Goal: Task Accomplishment & Management: Complete application form

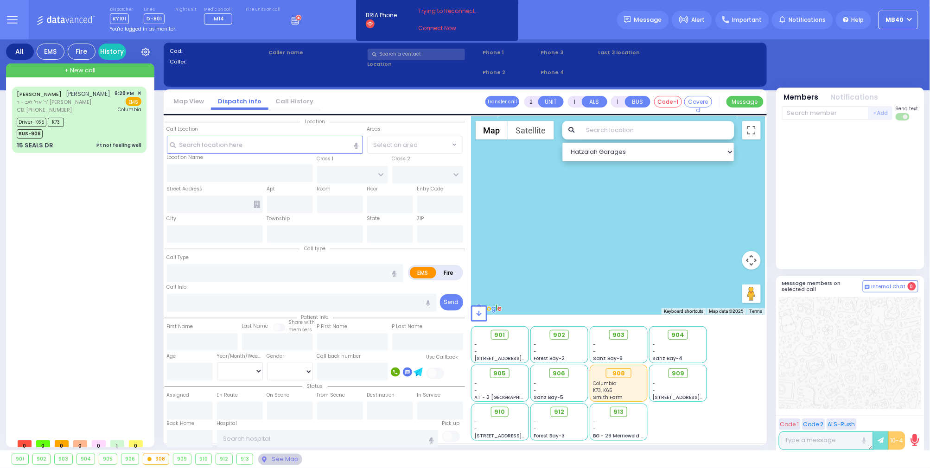
click at [292, 19] on icon at bounding box center [297, 19] width 10 height 10
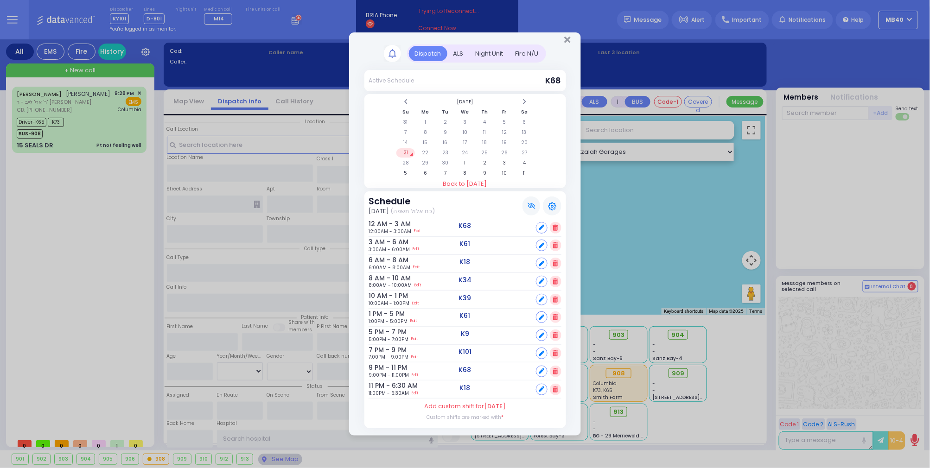
click at [462, 46] on div "ALS" at bounding box center [458, 53] width 22 height 15
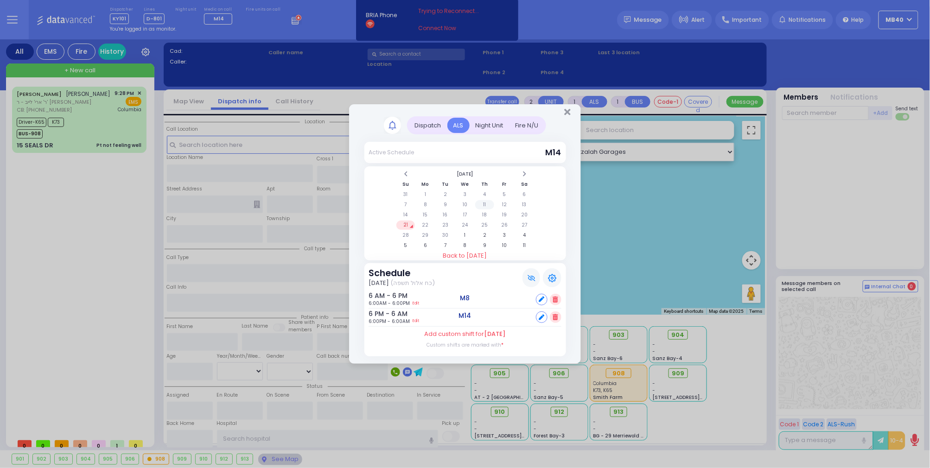
click at [484, 201] on td "11" at bounding box center [484, 204] width 19 height 9
click at [487, 190] on td "4" at bounding box center [484, 194] width 19 height 9
click at [484, 200] on td "11" at bounding box center [484, 204] width 19 height 9
click at [504, 201] on td "12" at bounding box center [504, 204] width 19 height 9
click at [523, 202] on td "13" at bounding box center [524, 204] width 19 height 9
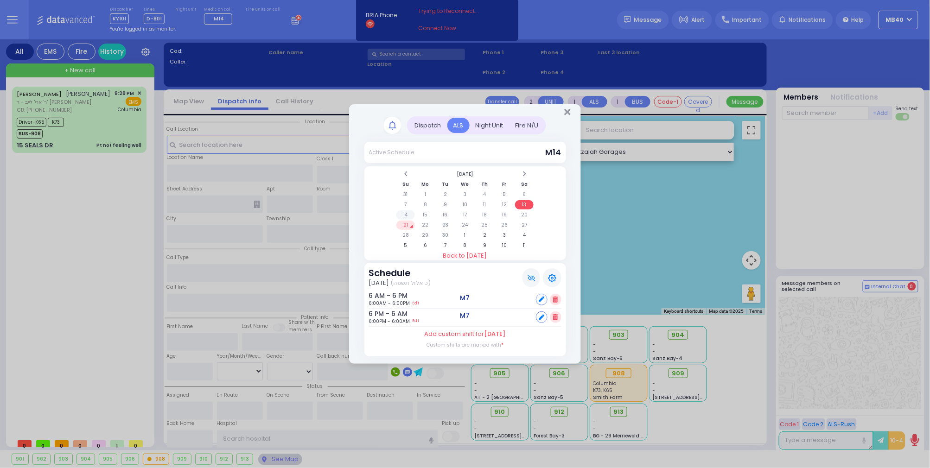
click at [405, 212] on td "14" at bounding box center [405, 214] width 19 height 9
click at [521, 202] on td "13" at bounding box center [524, 204] width 19 height 9
click at [408, 210] on td "14" at bounding box center [405, 214] width 19 height 9
click at [426, 211] on td "15" at bounding box center [425, 214] width 19 height 9
click at [445, 210] on td "16" at bounding box center [445, 214] width 19 height 9
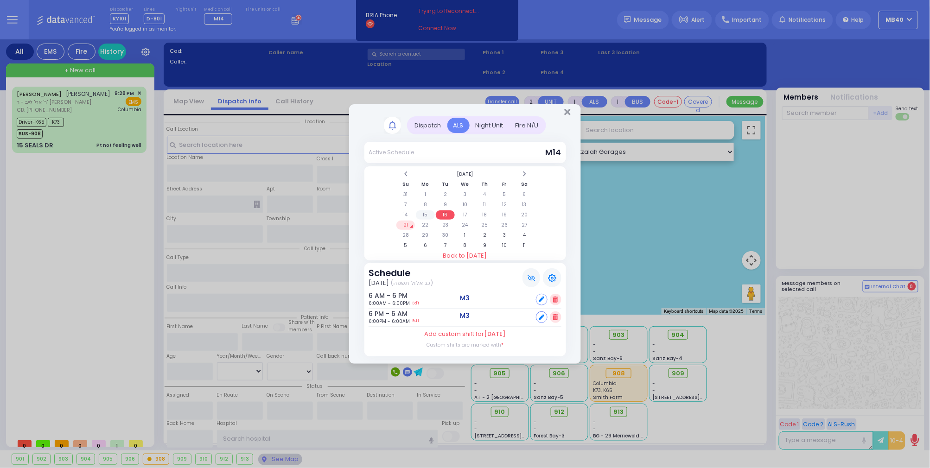
click at [427, 213] on td "15" at bounding box center [425, 214] width 19 height 9
click at [445, 212] on td "16" at bounding box center [445, 214] width 19 height 9
click at [427, 212] on td "15" at bounding box center [425, 214] width 19 height 9
click at [442, 214] on td "16" at bounding box center [445, 214] width 19 height 9
click at [462, 212] on td "17" at bounding box center [465, 214] width 19 height 9
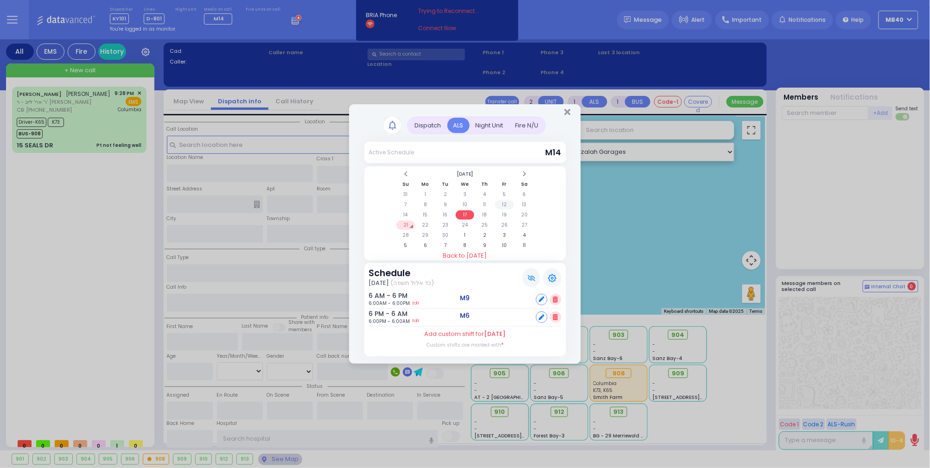
click at [505, 201] on td "12" at bounding box center [504, 204] width 19 height 9
click at [503, 190] on td "5" at bounding box center [504, 194] width 19 height 9
click at [429, 201] on td "8" at bounding box center [425, 204] width 19 height 9
click at [466, 203] on td "10" at bounding box center [465, 204] width 19 height 9
click at [487, 201] on td "11" at bounding box center [484, 204] width 19 height 9
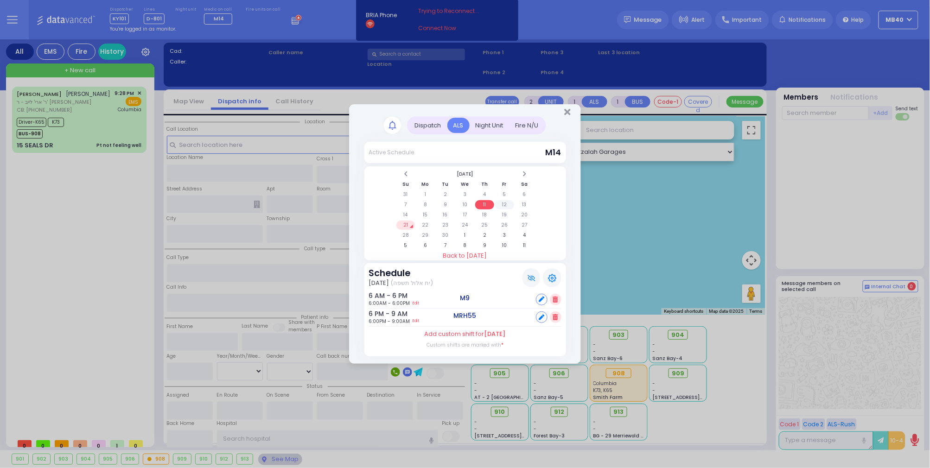
click at [501, 204] on td "12" at bounding box center [504, 204] width 19 height 9
click at [525, 201] on td "13" at bounding box center [524, 204] width 19 height 9
click at [406, 213] on td "14" at bounding box center [405, 214] width 19 height 9
click at [425, 210] on td "15" at bounding box center [425, 214] width 19 height 9
click at [405, 213] on td "14" at bounding box center [405, 214] width 19 height 9
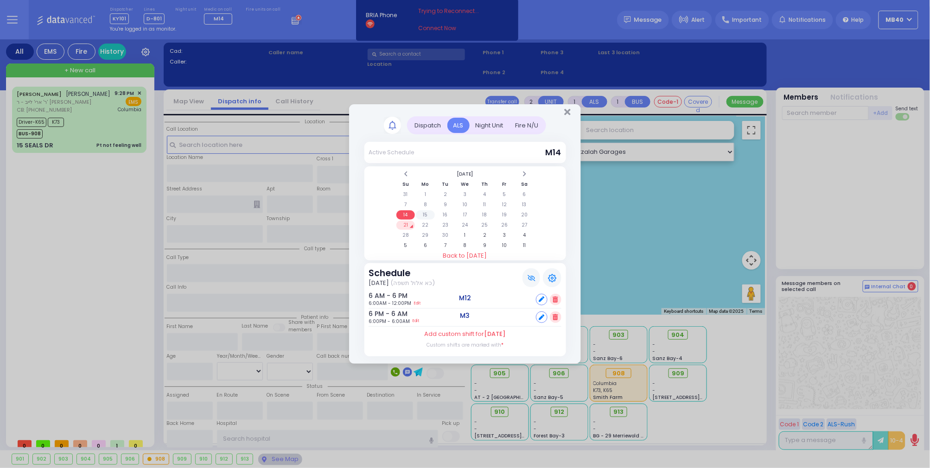
click at [427, 213] on td "15" at bounding box center [425, 214] width 19 height 9
click at [443, 211] on td "16" at bounding box center [445, 214] width 19 height 9
click at [466, 212] on td "17" at bounding box center [465, 214] width 19 height 9
click at [492, 215] on td "18" at bounding box center [484, 214] width 19 height 9
click at [406, 221] on td "21" at bounding box center [405, 225] width 19 height 9
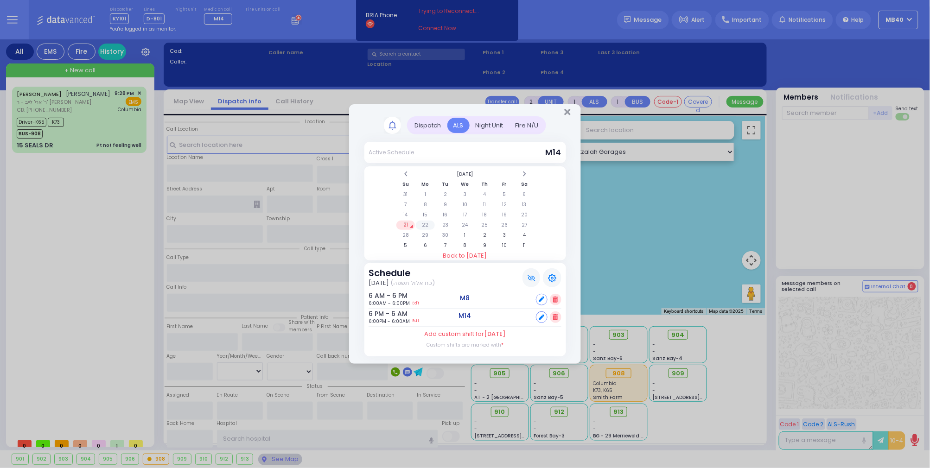
click at [427, 222] on td "22" at bounding box center [425, 225] width 19 height 9
click at [444, 222] on td "23" at bounding box center [445, 225] width 19 height 9
click at [463, 222] on td "24" at bounding box center [465, 225] width 19 height 9
click at [483, 221] on td "25" at bounding box center [484, 225] width 19 height 9
click at [501, 221] on td "26" at bounding box center [504, 225] width 19 height 9
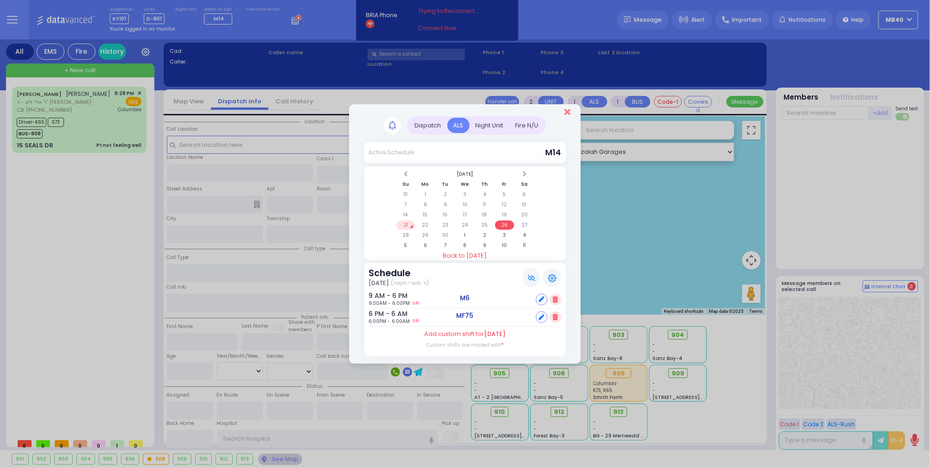
click at [564, 108] on icon "Close" at bounding box center [567, 112] width 6 height 9
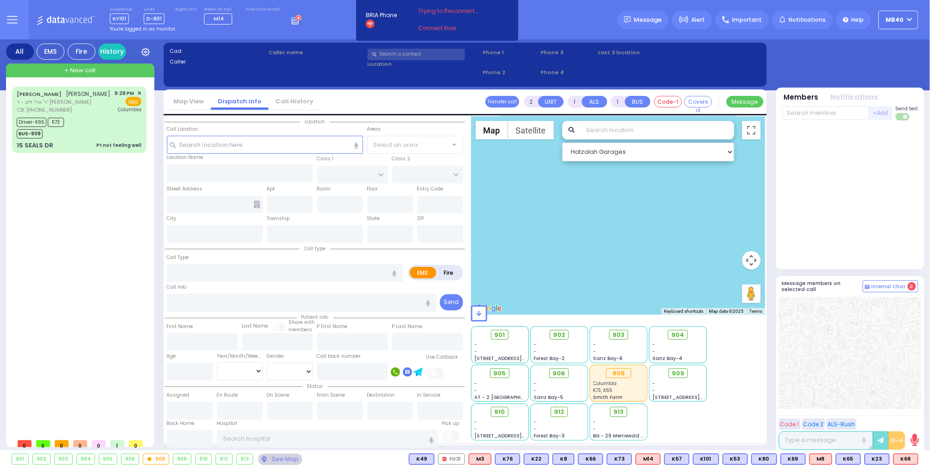
click at [292, 19] on icon at bounding box center [297, 19] width 10 height 10
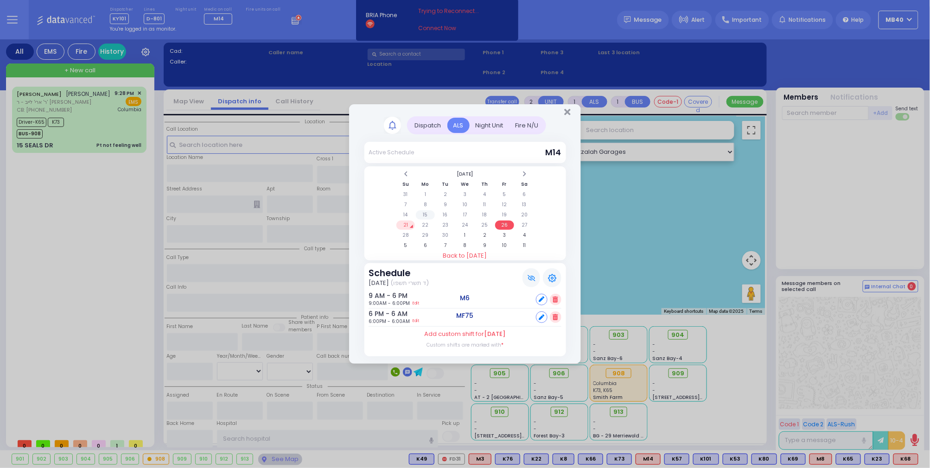
click at [426, 210] on td "15" at bounding box center [425, 214] width 19 height 9
click at [443, 206] on td "9" at bounding box center [445, 204] width 19 height 9
click at [425, 211] on td "15" at bounding box center [425, 214] width 19 height 9
click at [444, 211] on td "16" at bounding box center [445, 214] width 19 height 9
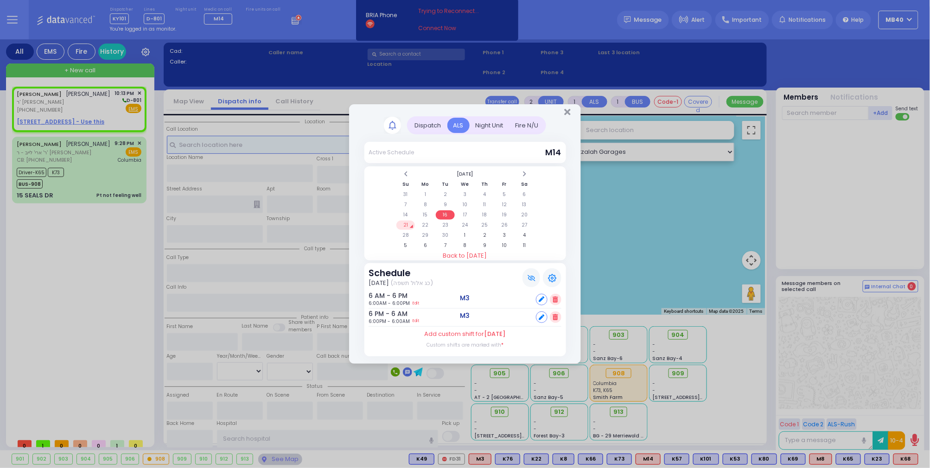
select select
radio input "true"
type input "[PERSON_NAME]"
type input "JERMIASH"
select select
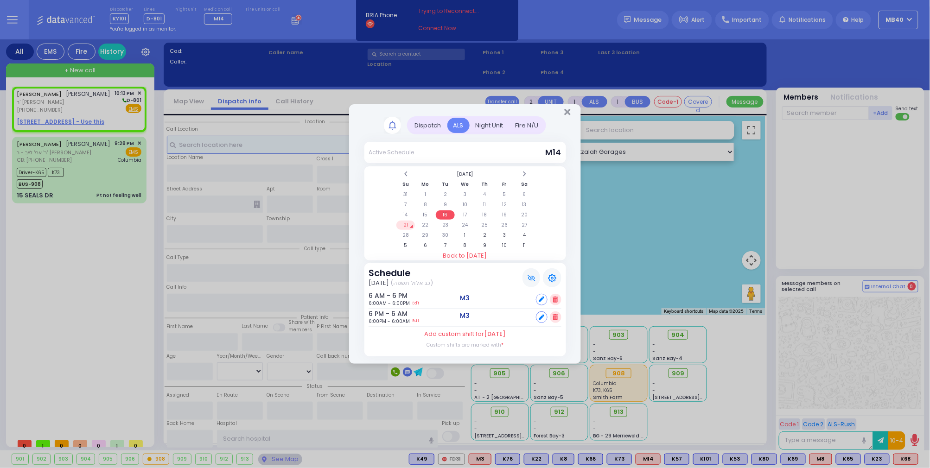
type input "22:13"
select select "Hatzalah Garages"
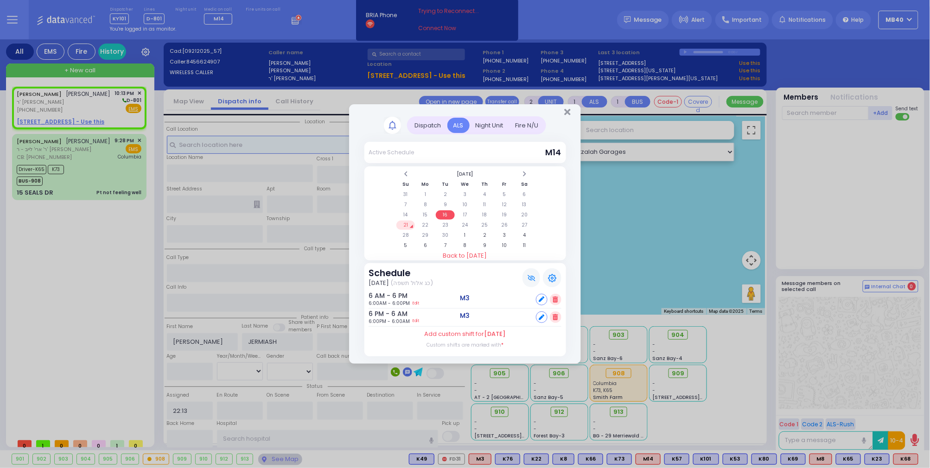
select select
radio input "true"
select select
select select "Hatzalah Garages"
select select
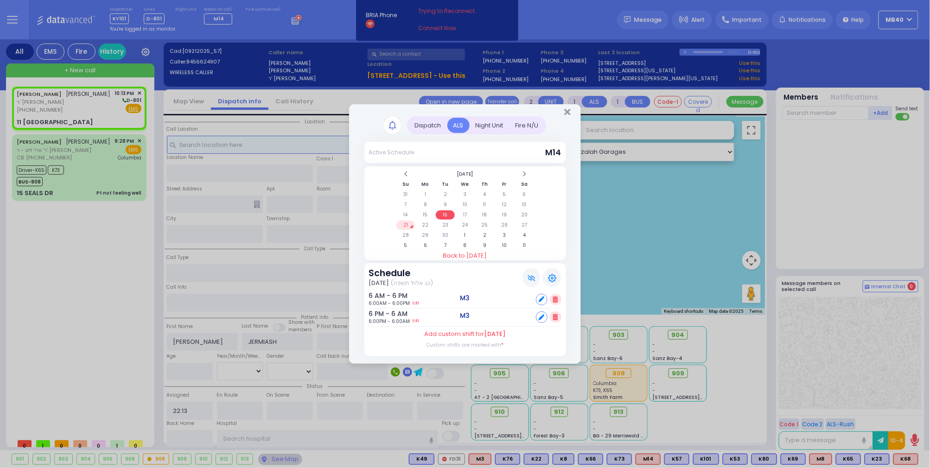
radio input "true"
select select
select select "Hatzalah Garages"
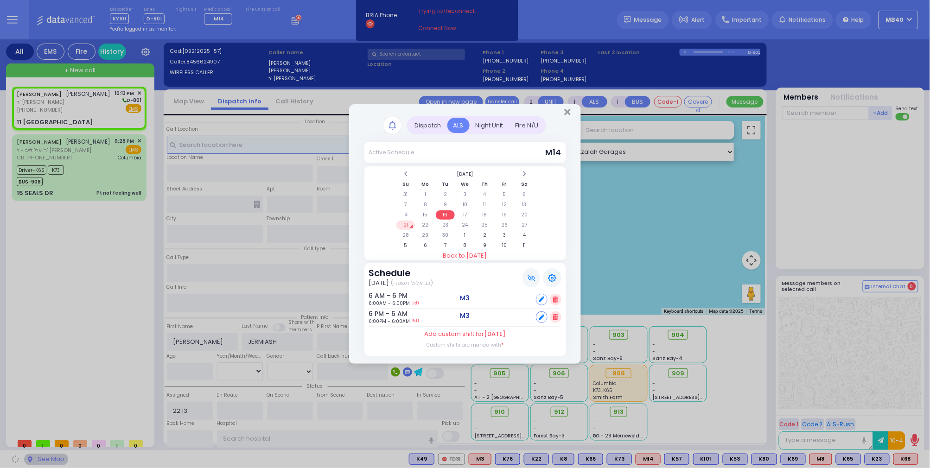
type input "CLONTON COURT"
type input "CATSKILL HIGH RAIL"
type input "11 [GEOGRAPHIC_DATA]"
type input "Monroe"
type input "[US_STATE]"
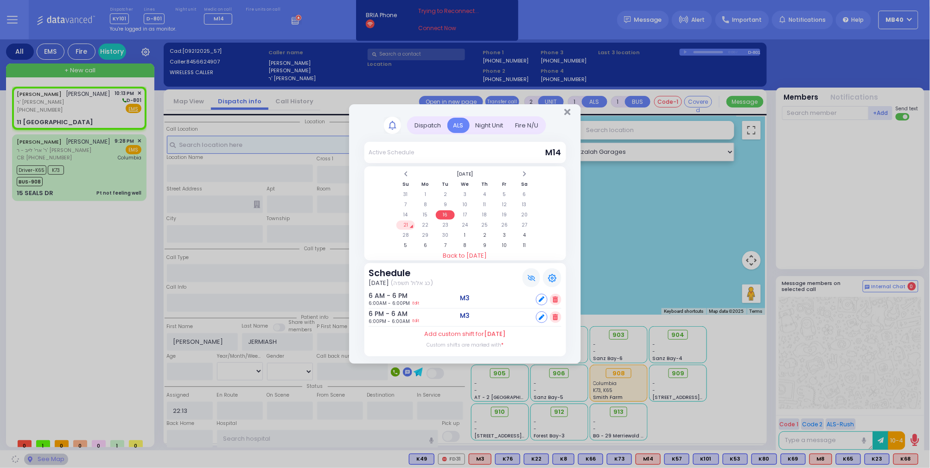
type input "10950"
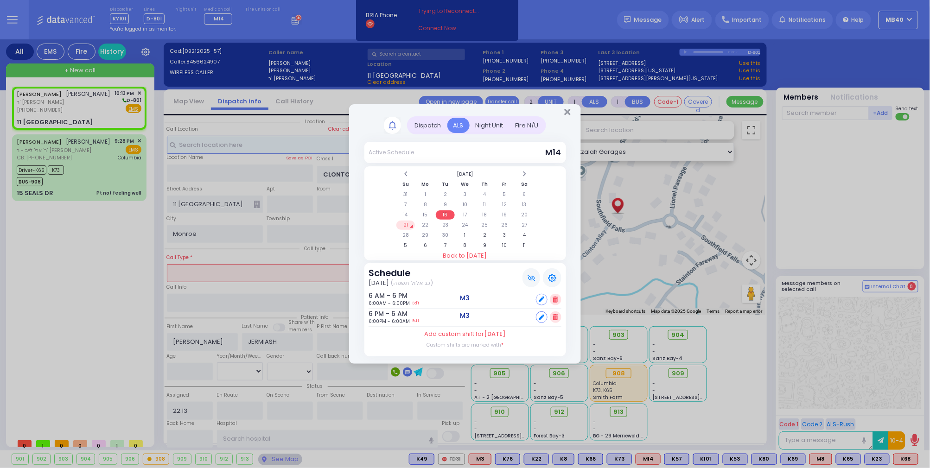
select select
radio input "true"
select select
select select "Hatzalah Garages"
select select
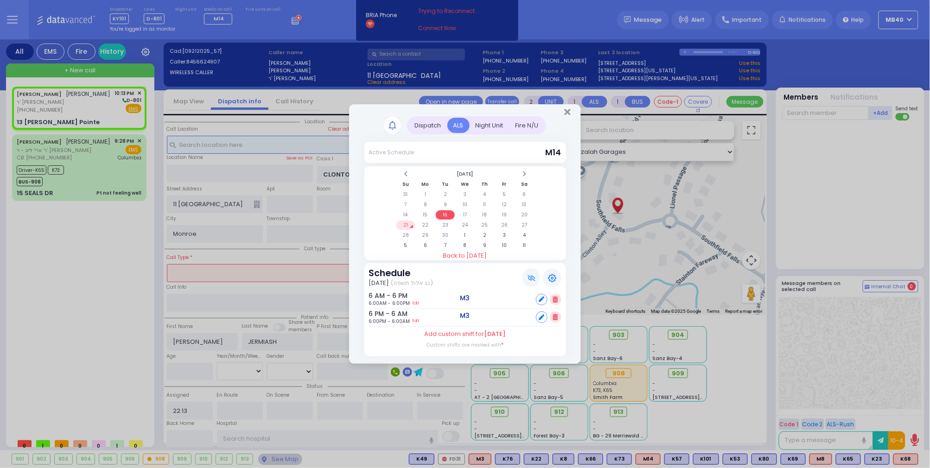
radio input "true"
select select
type input "CATSKILL HIGH RAIL"
type input "ALLEGHANY CROSSING"
type input "13 [PERSON_NAME] Pointe"
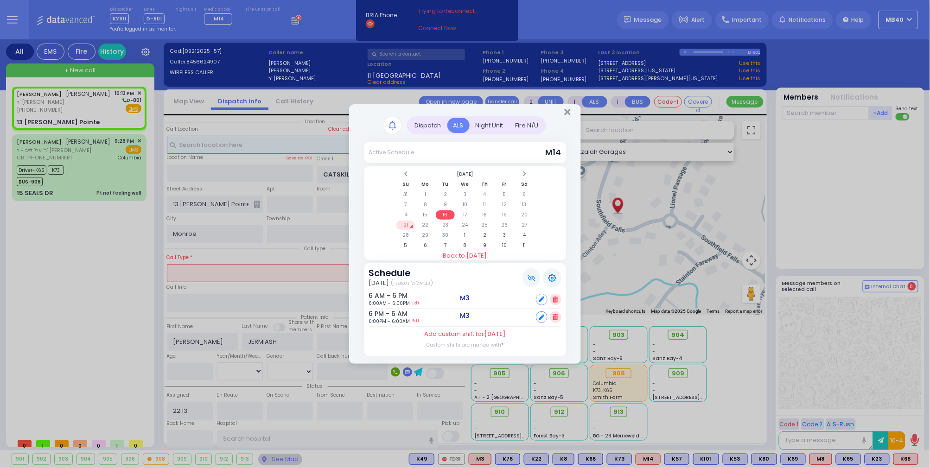
select select "Hatzalah Garages"
select select "[GEOGRAPHIC_DATA]"
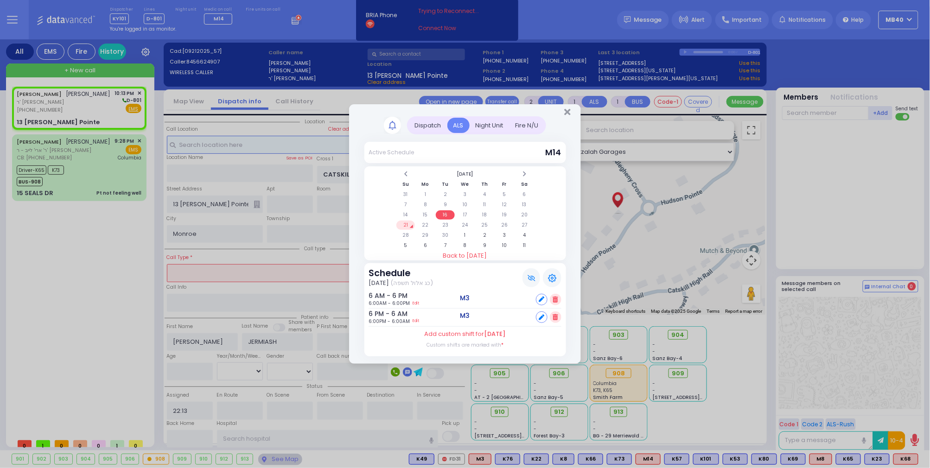
select select
radio input "true"
select select
select select "Hatzalah Garages"
select select
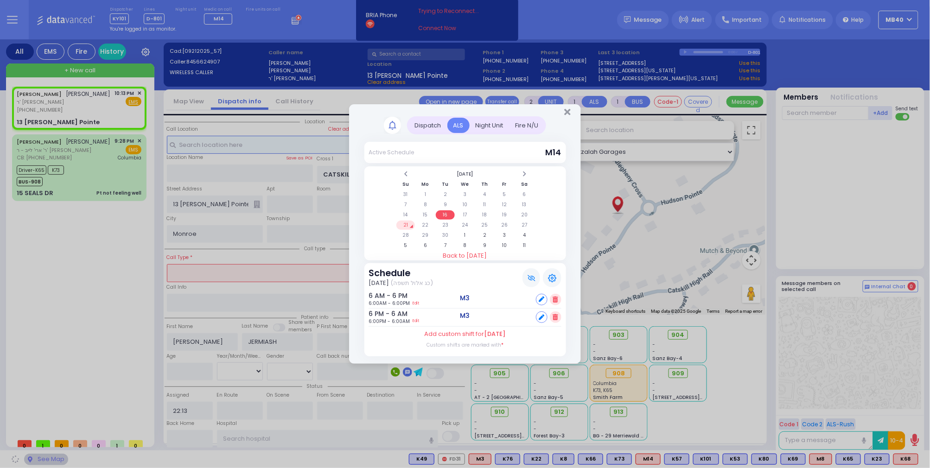
radio input "true"
select select
select select "Hatzalah Garages"
select select "[GEOGRAPHIC_DATA]"
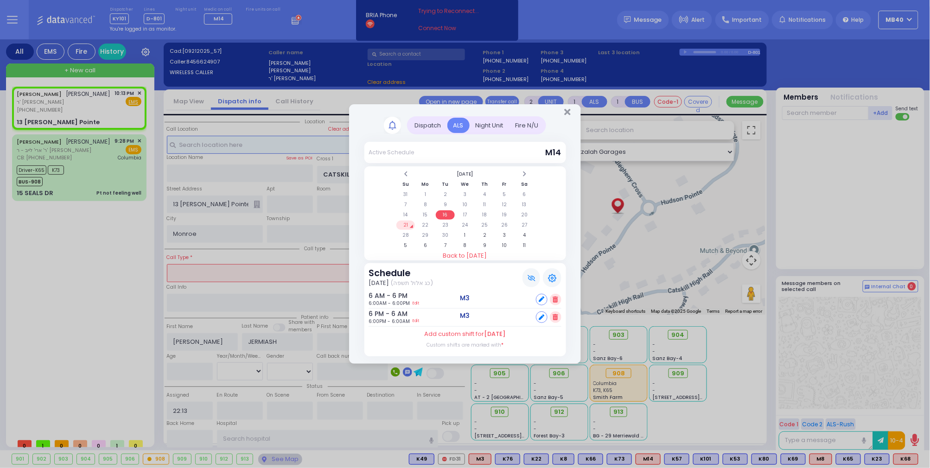
select select "[GEOGRAPHIC_DATA]"
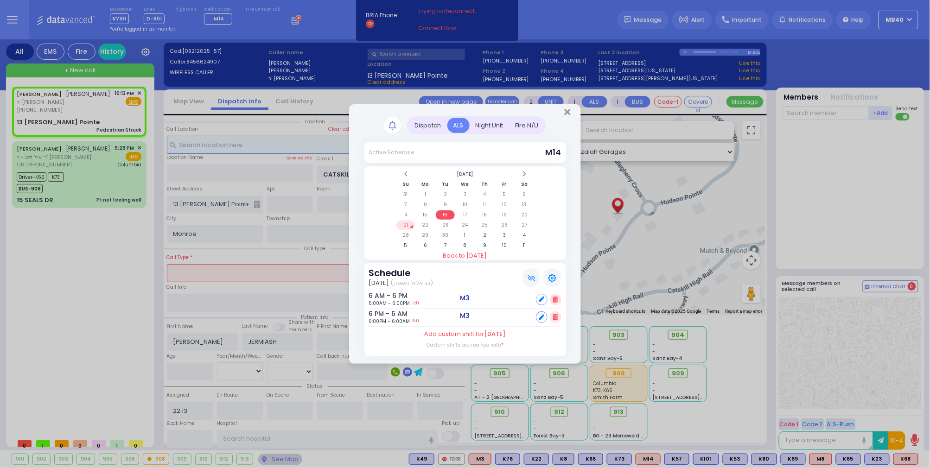
type input "4"
type input "2"
select select
type input "Pedestrian Struck"
radio input "true"
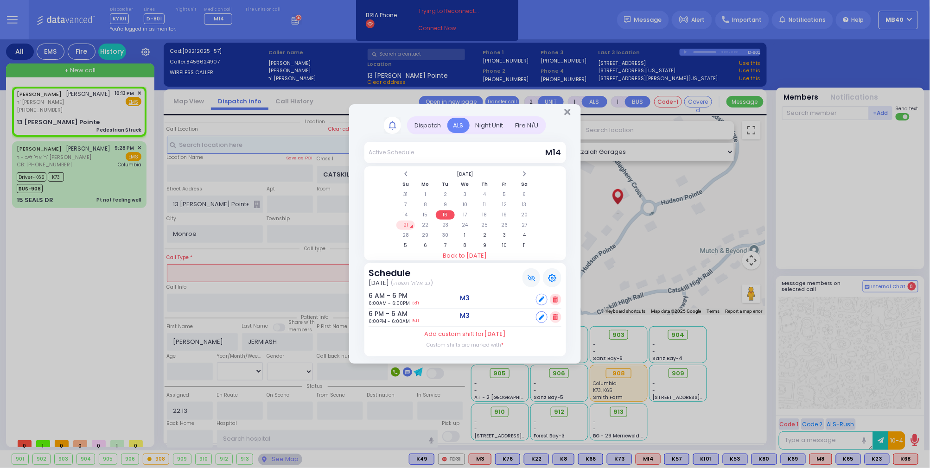
select select
select select "Hatzalah Garages"
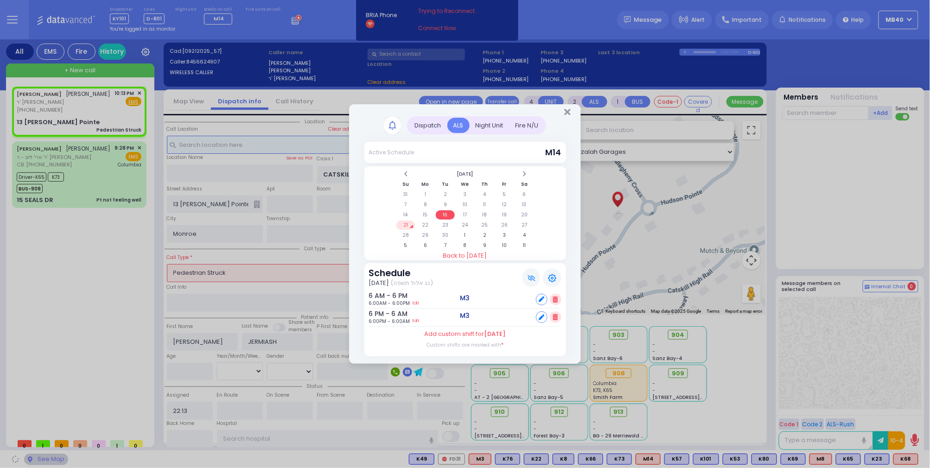
select select "[GEOGRAPHIC_DATA]"
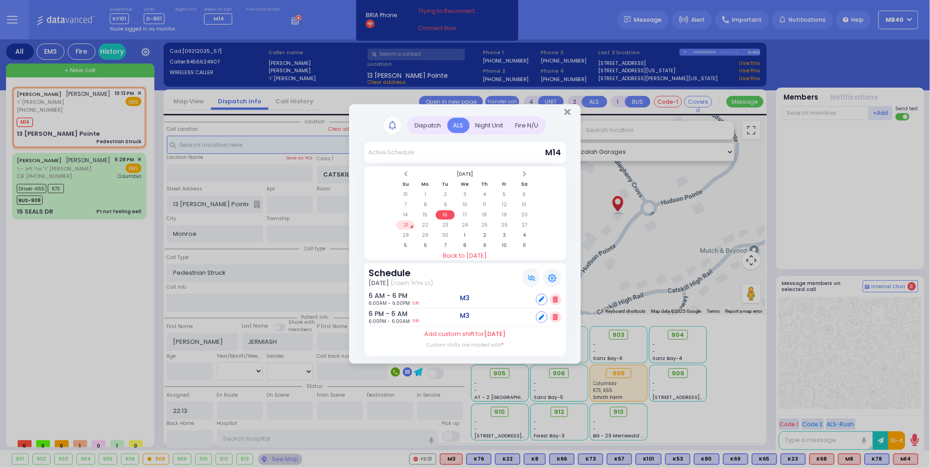
select select
radio input "true"
select select
type input "22:15"
select select "Hatzalah Garages"
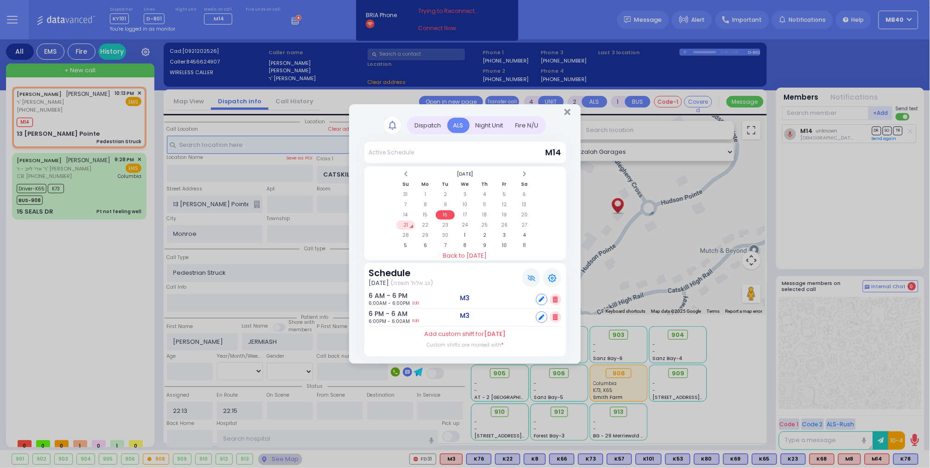
select select "[GEOGRAPHIC_DATA]"
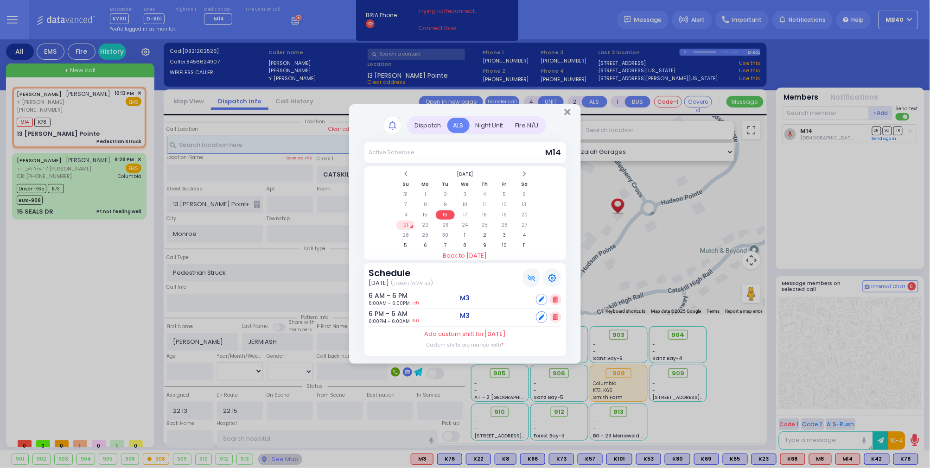
select select
radio input "true"
select select
select select "Hatzalah Garages"
select select "[GEOGRAPHIC_DATA]"
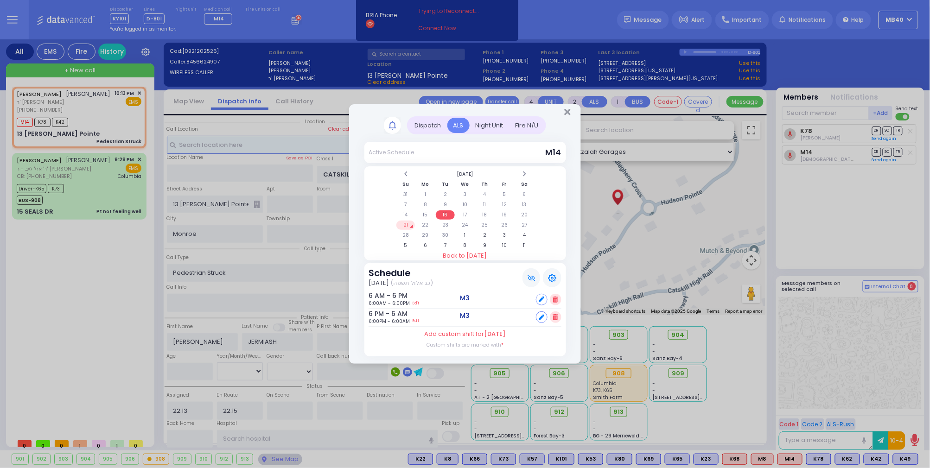
select select
radio input "true"
select select
select select "Hatzalah Garages"
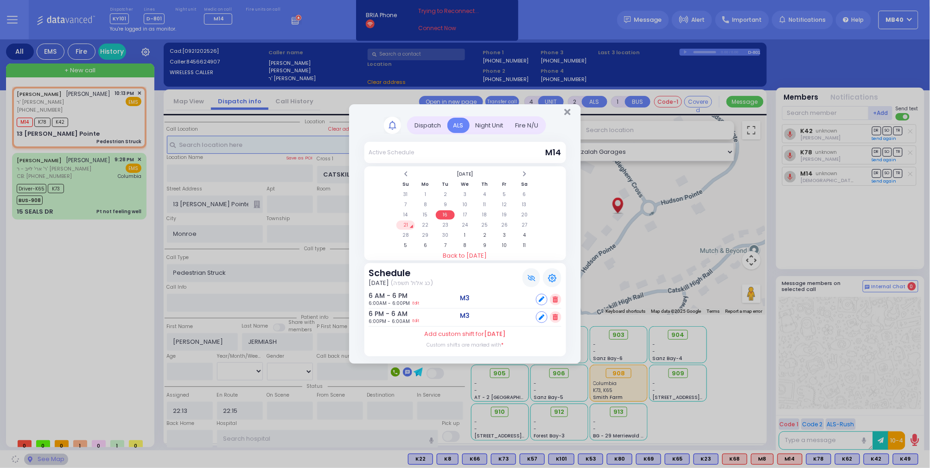
select select "[GEOGRAPHIC_DATA]"
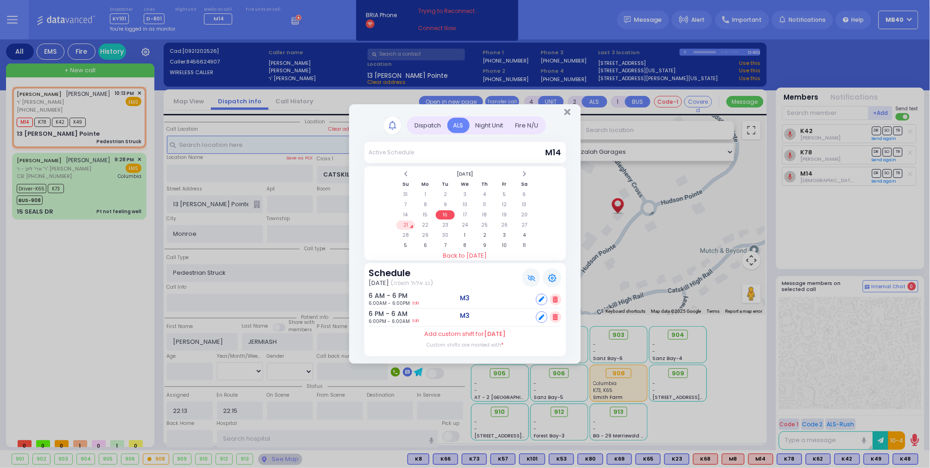
select select
radio input "true"
select select
select select "Hatzalah Garages"
select select "[GEOGRAPHIC_DATA]"
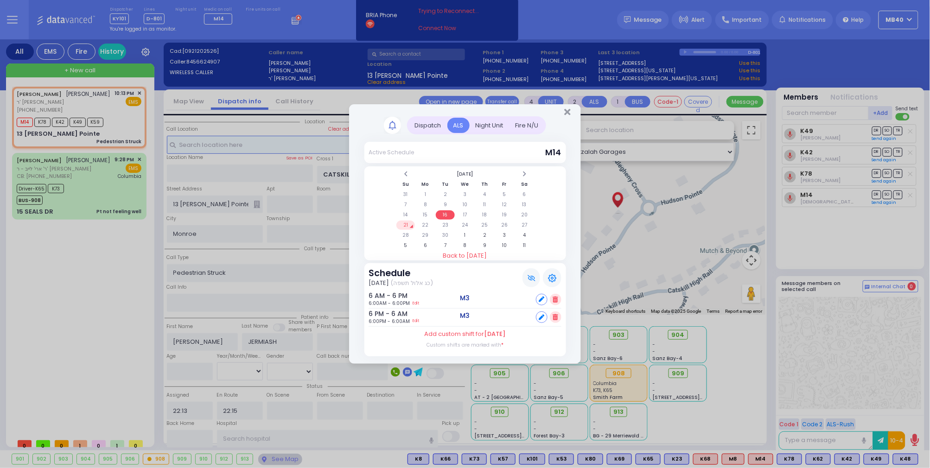
select select
radio input "true"
select select
select select "Hatzalah Garages"
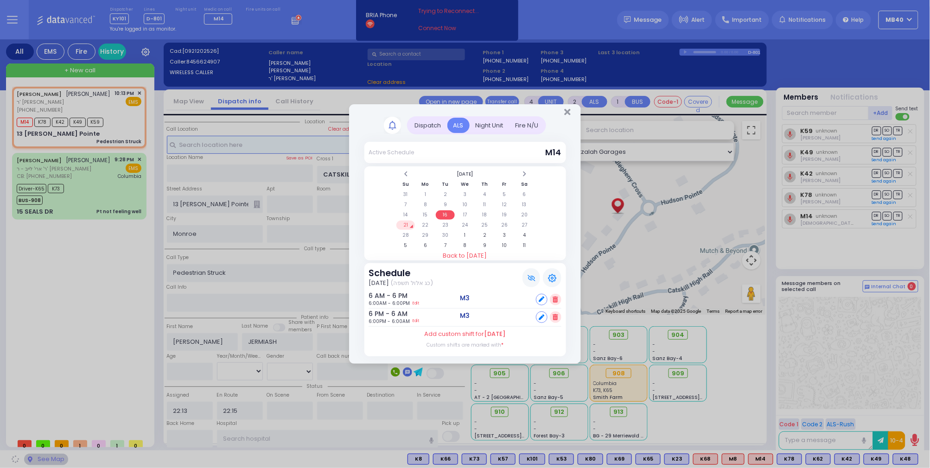
select select "[GEOGRAPHIC_DATA]"
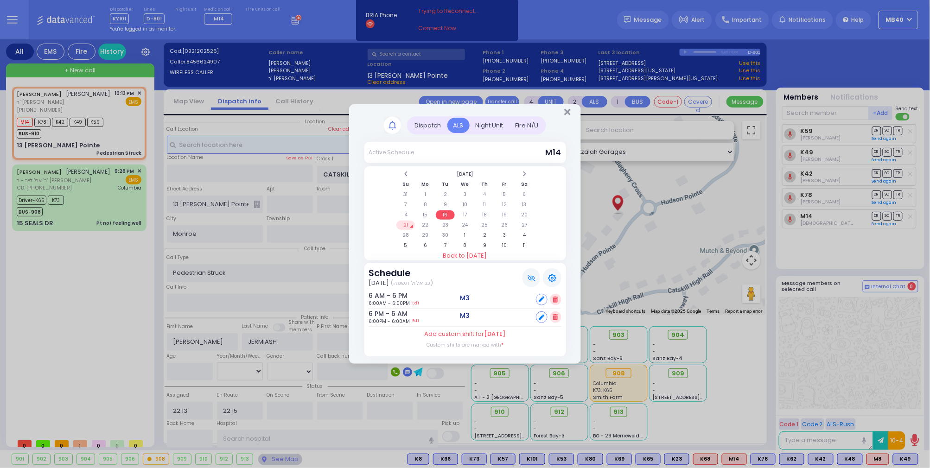
select select
radio input "true"
select select
select select "Hatzalah Garages"
select select "[GEOGRAPHIC_DATA]"
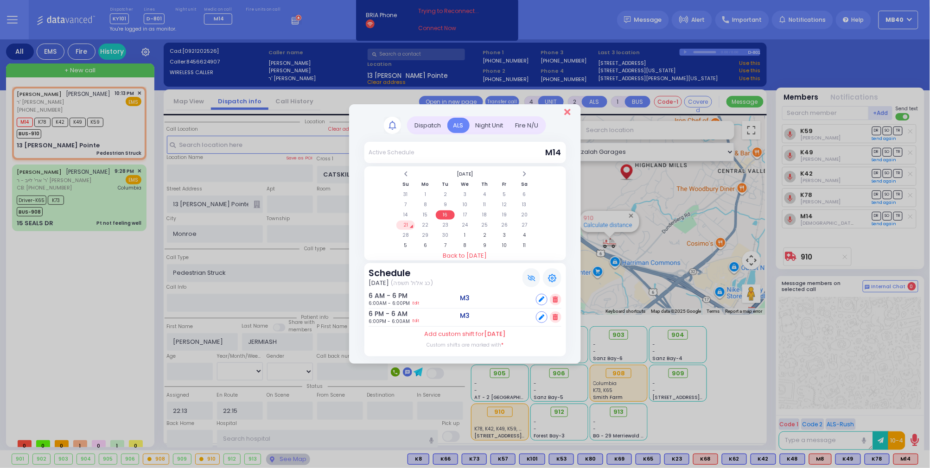
click at [564, 110] on icon "Close" at bounding box center [567, 112] width 6 height 9
